Goal: Download file/media

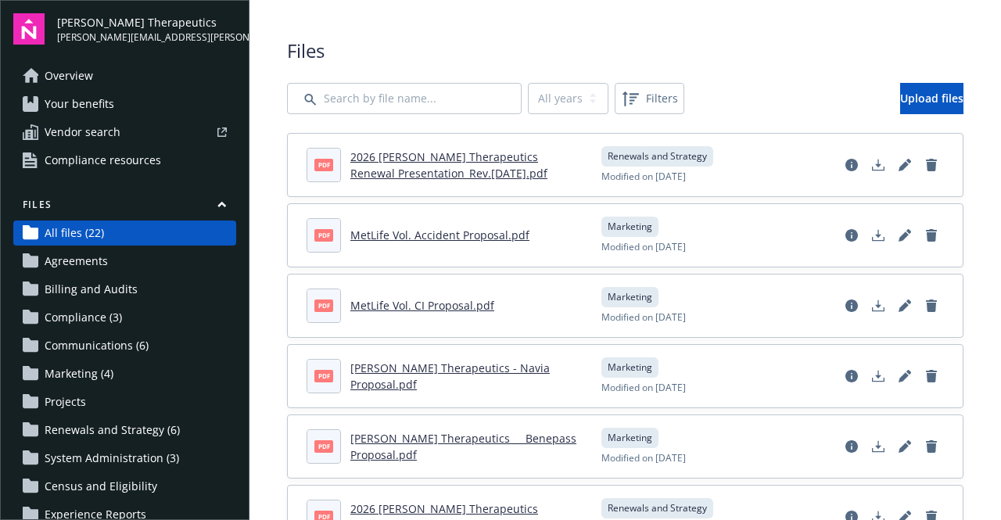
click at [435, 235] on link "MetLife Vol. Accident Proposal.pdf" at bounding box center [439, 235] width 179 height 15
click at [456, 293] on header "pdf MetLife Vol. CI Proposal.pdf" at bounding box center [445, 306] width 276 height 34
click at [452, 307] on link "MetLife Vol. CI Proposal.pdf" at bounding box center [422, 305] width 144 height 15
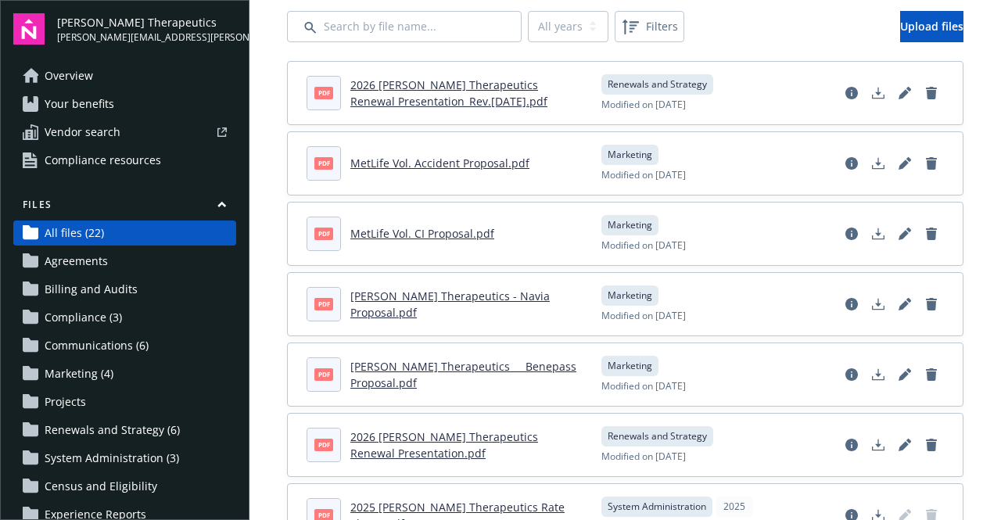
scroll to position [74, 0]
